Goal: Transaction & Acquisition: Purchase product/service

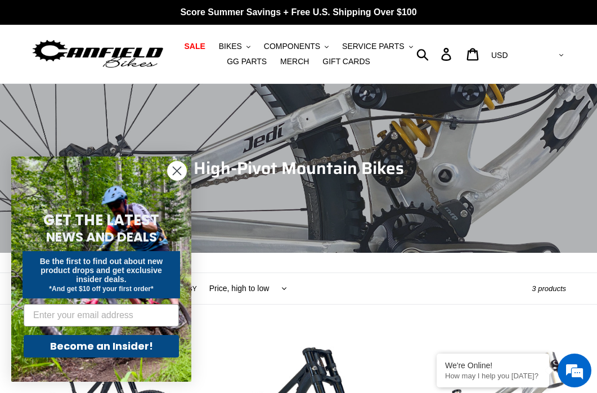
click at [182, 173] on circle "Close dialog" at bounding box center [177, 170] width 19 height 19
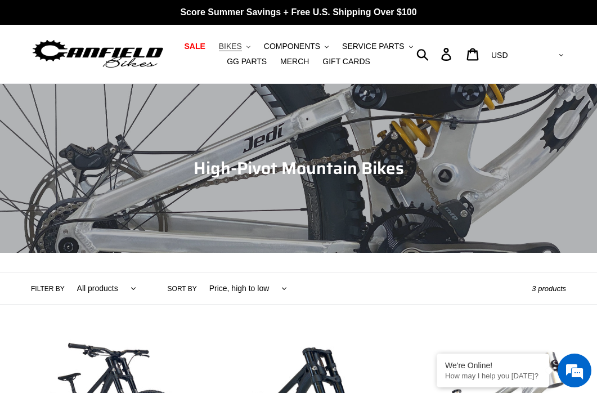
click at [229, 42] on span "BIKES" at bounding box center [230, 47] width 23 height 10
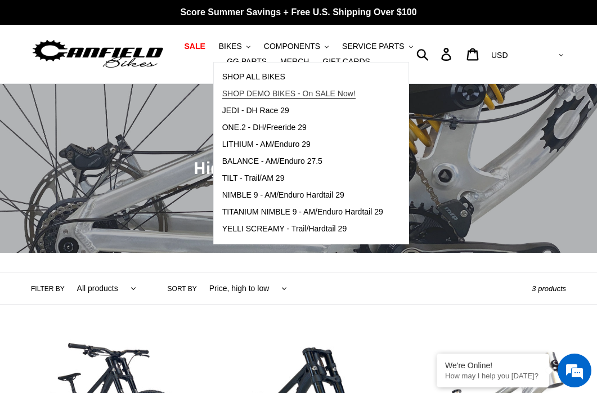
click at [258, 88] on link "SHOP DEMO BIKES - On SALE Now!" at bounding box center [303, 93] width 178 height 17
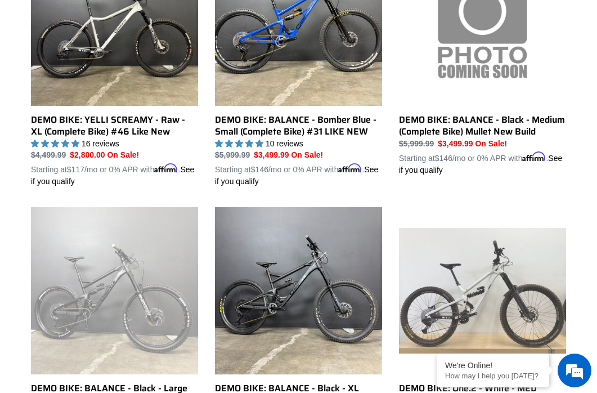
scroll to position [653, 0]
